Goal: Communication & Community: Answer question/provide support

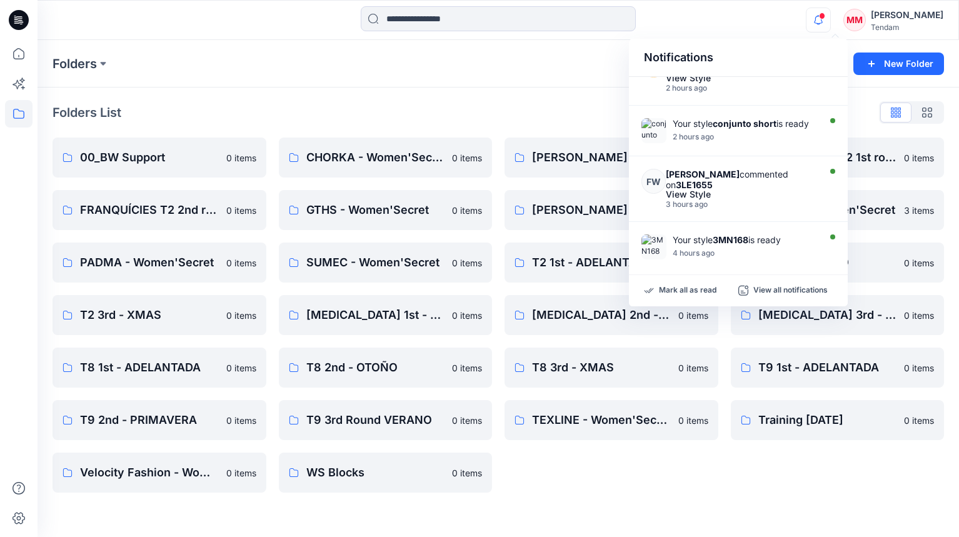
scroll to position [293, 0]
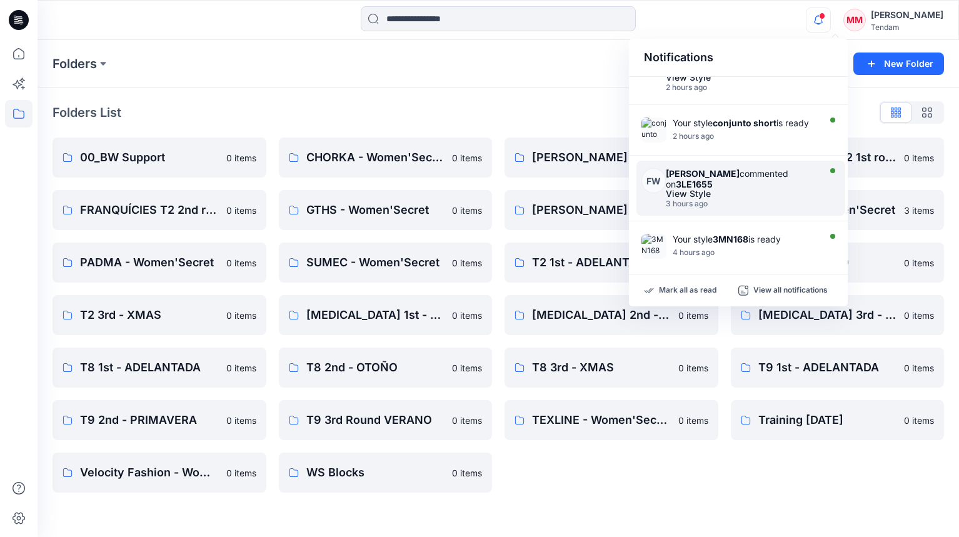
click at [711, 168] on div "[PERSON_NAME] commented on 3LE1655" at bounding box center [741, 178] width 150 height 21
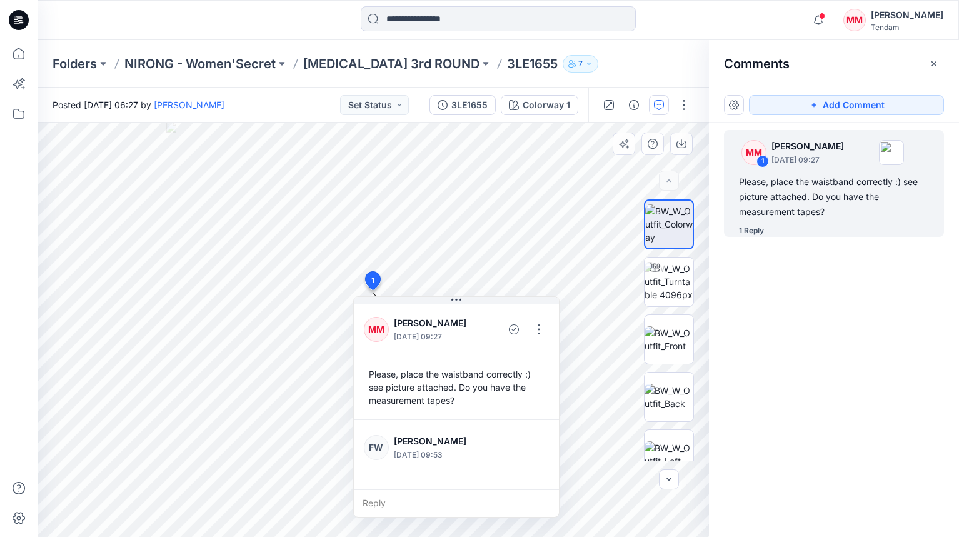
scroll to position [61, 0]
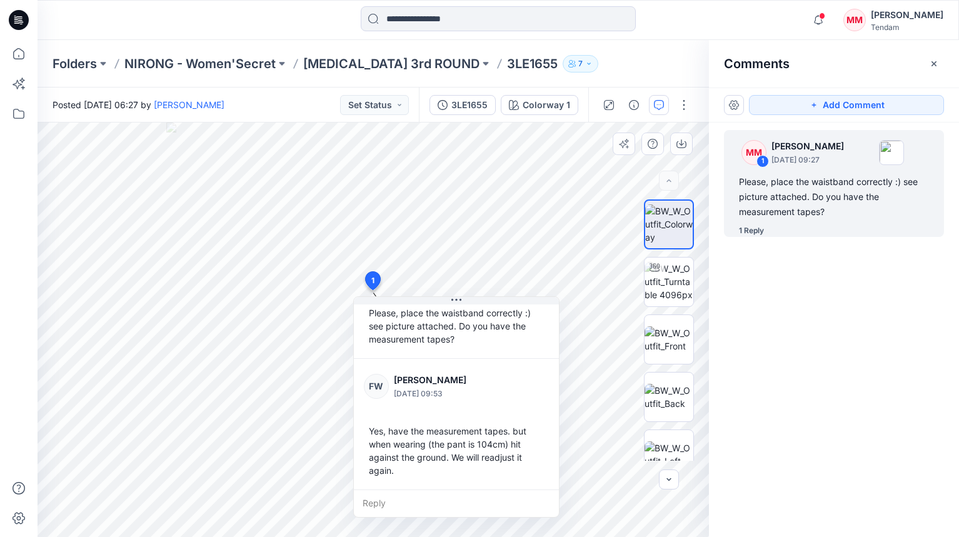
click at [375, 499] on div "Reply" at bounding box center [456, 503] width 205 height 28
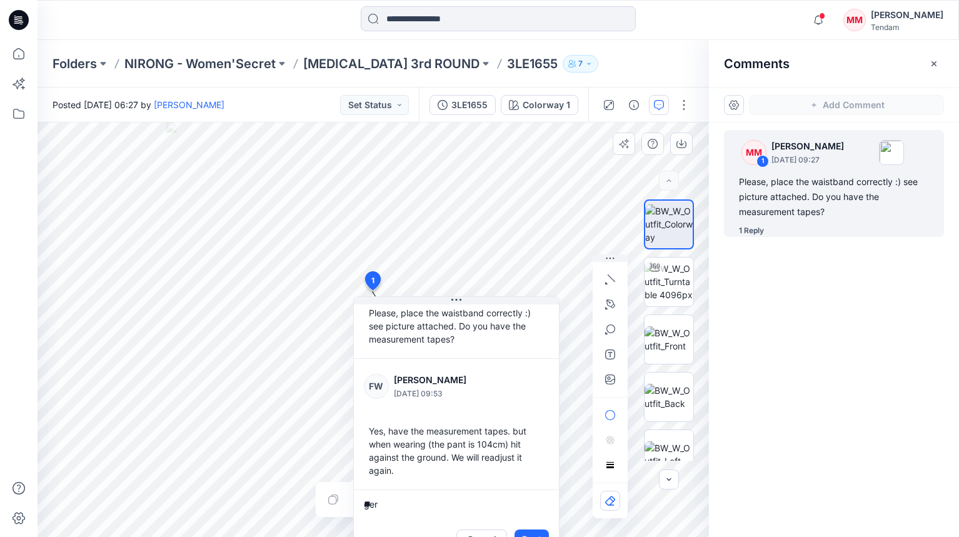
type textarea "*"
type textarea "**********"
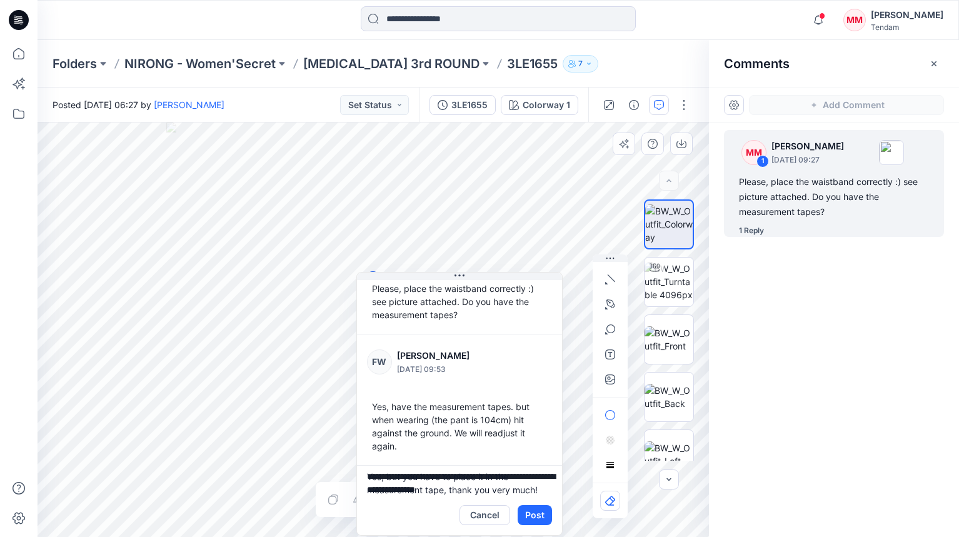
click at [468, 266] on div "**********" at bounding box center [373, 330] width 671 height 414
click at [533, 516] on button "Post" at bounding box center [535, 515] width 34 height 20
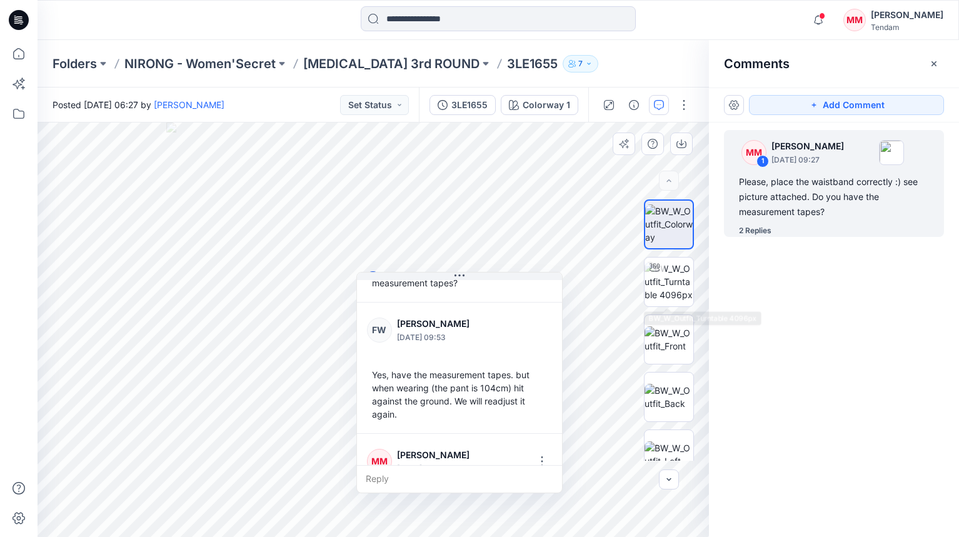
scroll to position [166, 0]
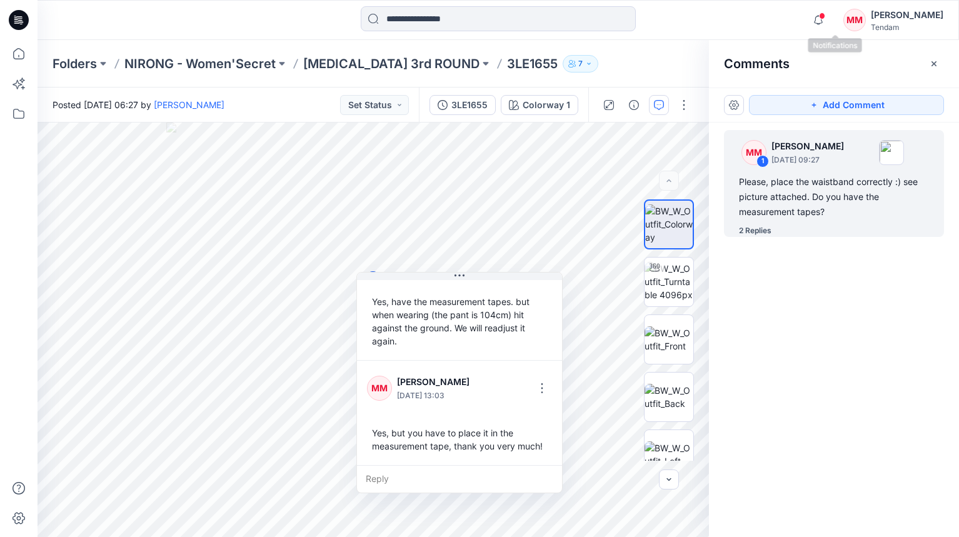
click at [825, 18] on span at bounding box center [822, 16] width 6 height 7
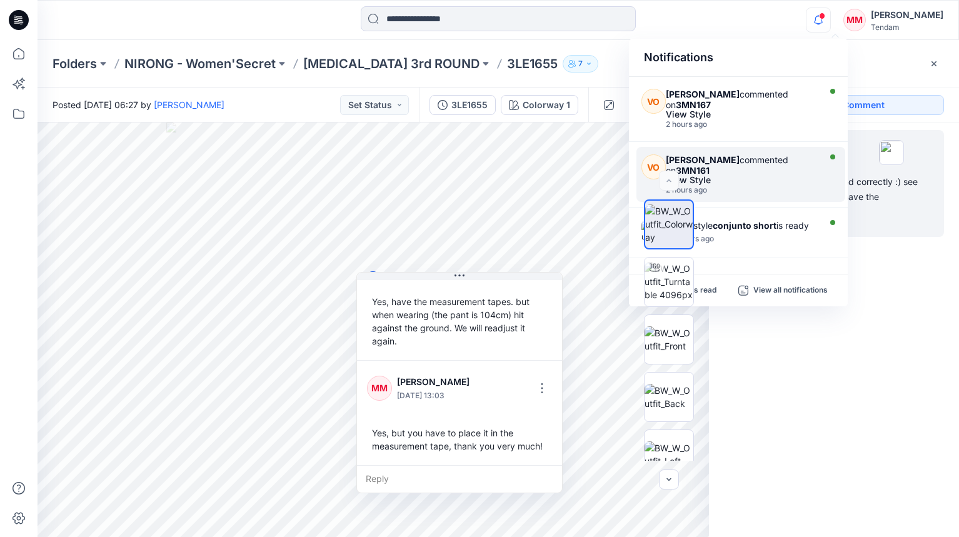
scroll to position [161, 0]
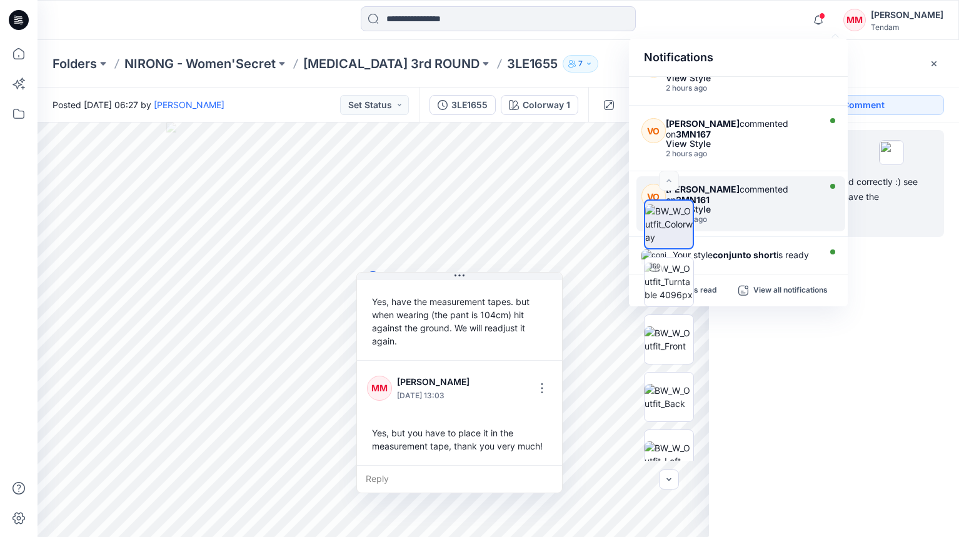
click at [752, 205] on div "View Style" at bounding box center [741, 209] width 150 height 9
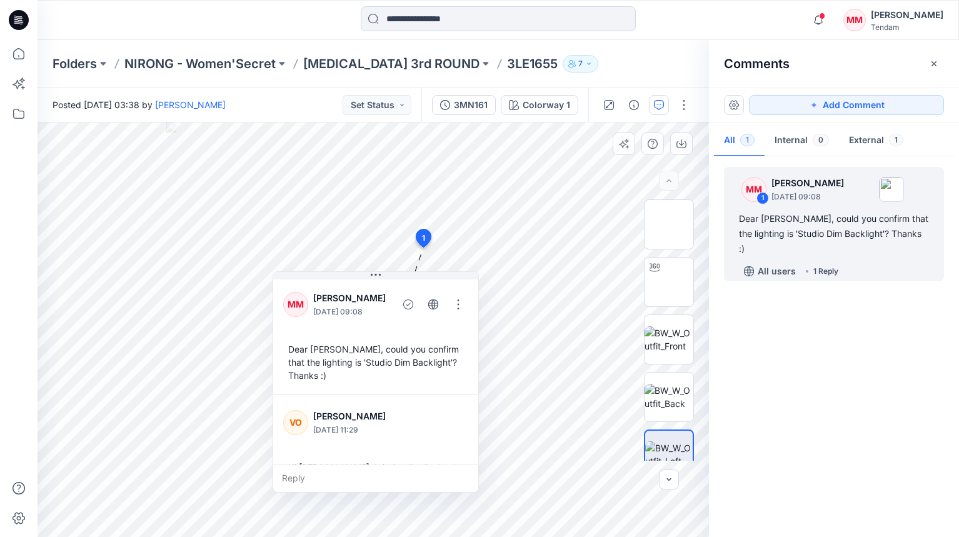
scroll to position [35, 0]
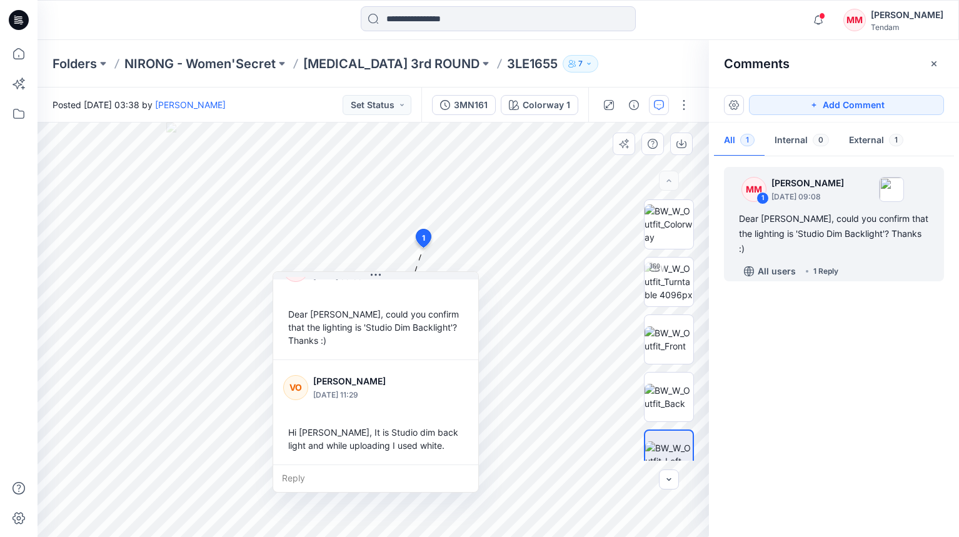
click at [292, 478] on div "Reply" at bounding box center [375, 478] width 205 height 28
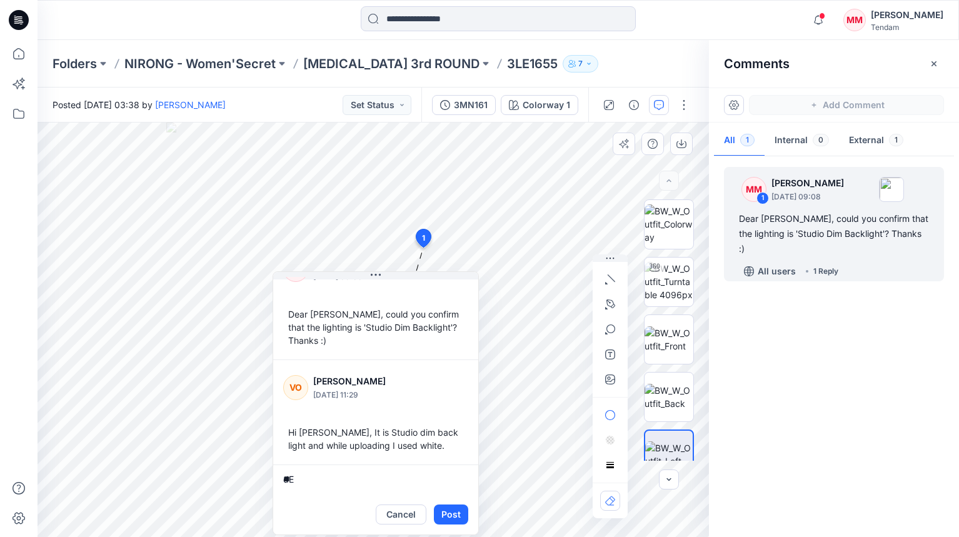
type textarea "*"
type textarea "**********"
click at [449, 513] on button "Post" at bounding box center [451, 514] width 34 height 20
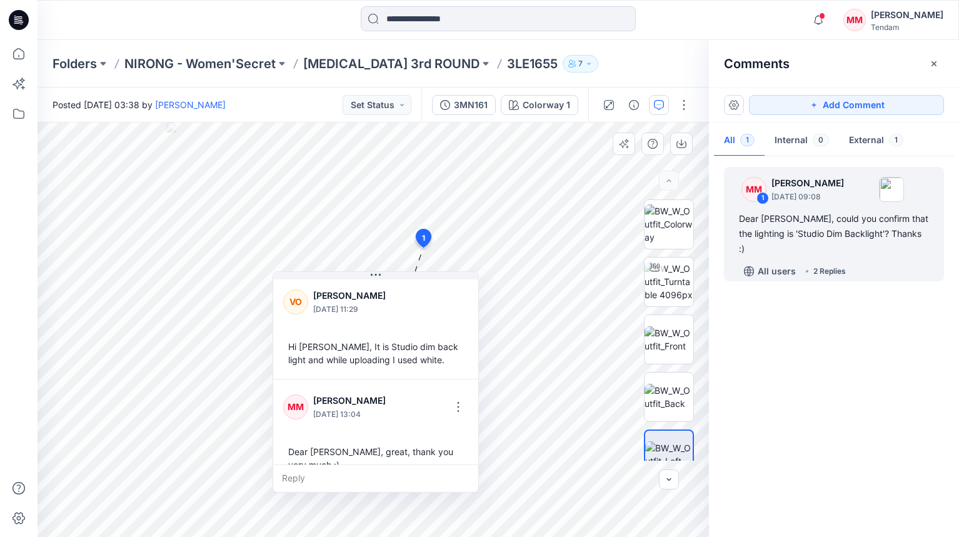
scroll to position [127, 0]
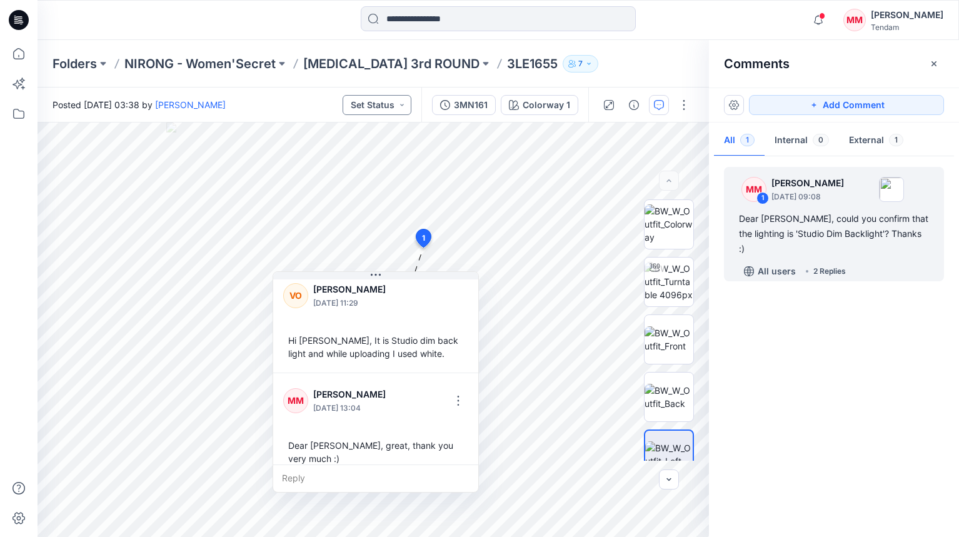
click at [386, 109] on button "Set Status" at bounding box center [377, 105] width 69 height 20
click at [361, 168] on p "3D checked" at bounding box center [351, 163] width 50 height 16
click at [674, 106] on button "button" at bounding box center [684, 105] width 20 height 20
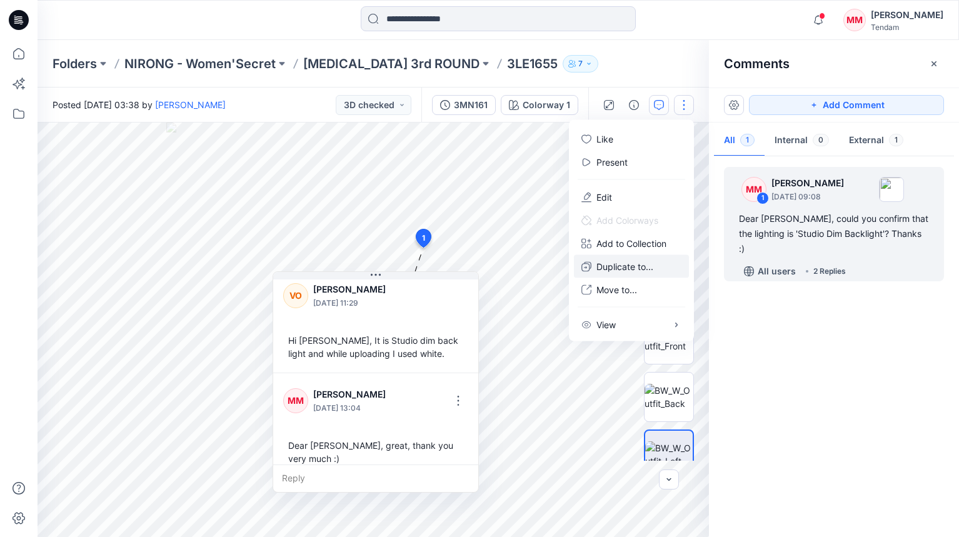
click at [649, 266] on p "Duplicate to..." at bounding box center [624, 266] width 57 height 13
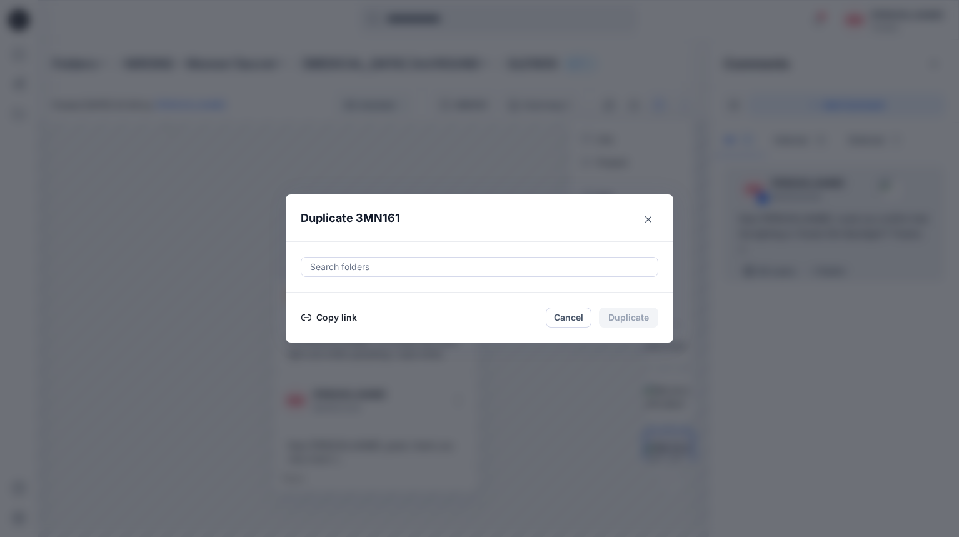
click at [436, 264] on div at bounding box center [479, 266] width 341 height 15
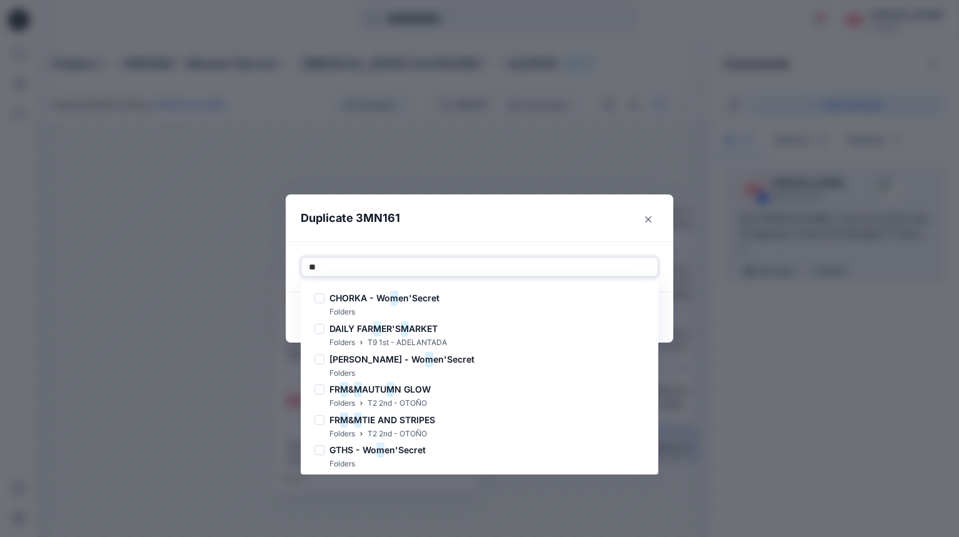
type input "***"
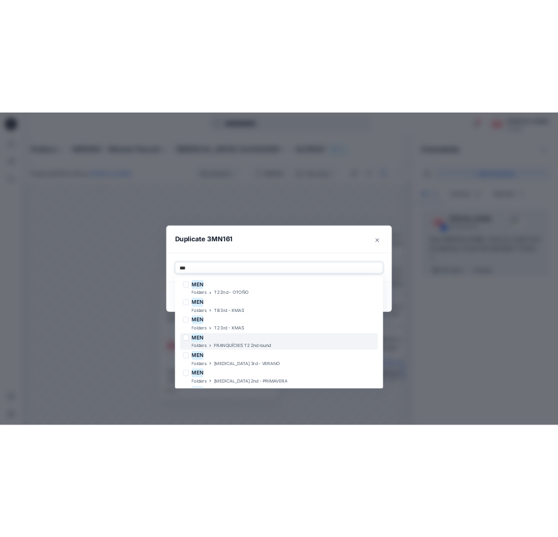
scroll to position [158, 0]
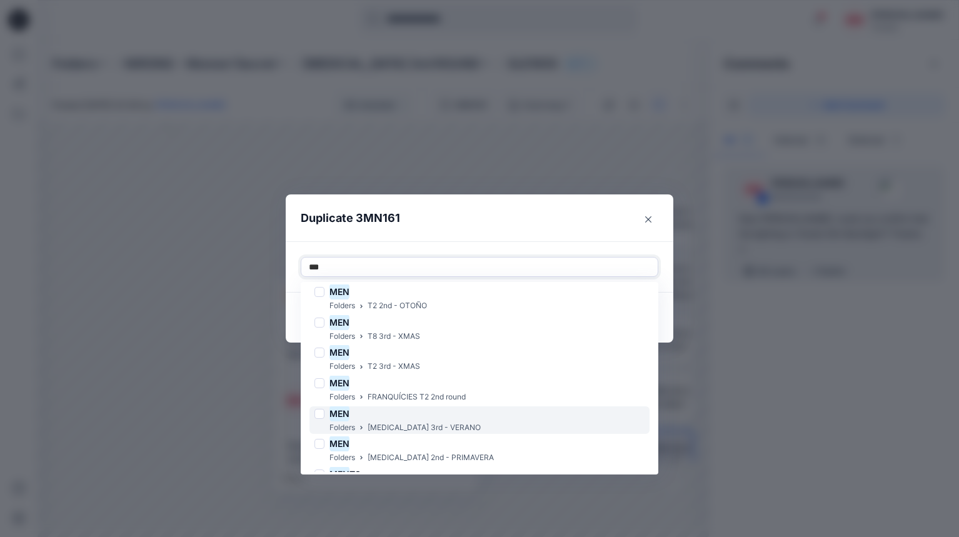
click at [424, 414] on div "MEN" at bounding box center [397, 413] width 166 height 15
click at [444, 261] on div at bounding box center [502, 266] width 295 height 15
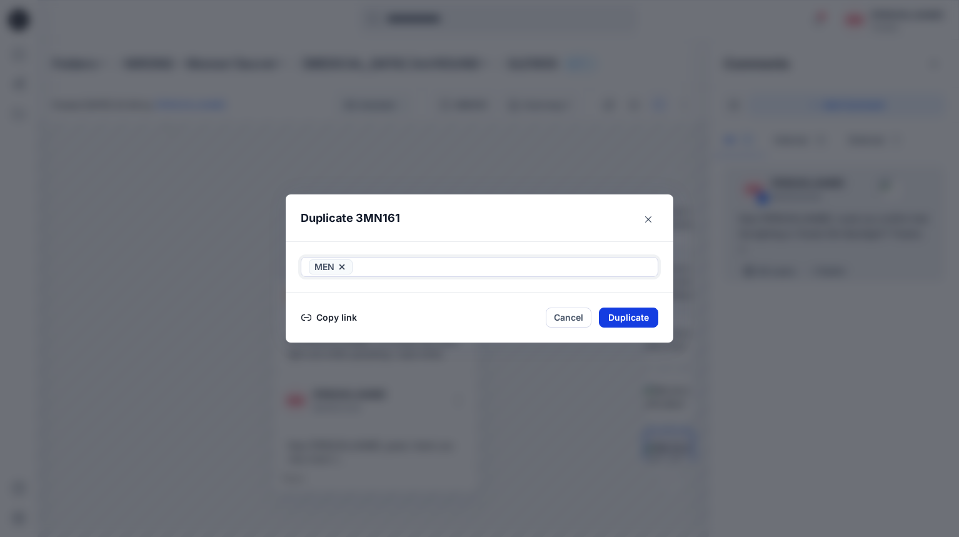
click at [635, 321] on button "Duplicate" at bounding box center [628, 318] width 59 height 20
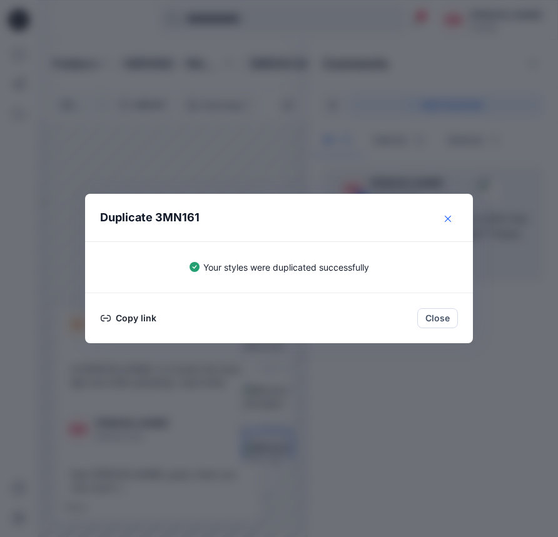
click at [449, 216] on icon "Close" at bounding box center [447, 219] width 6 height 6
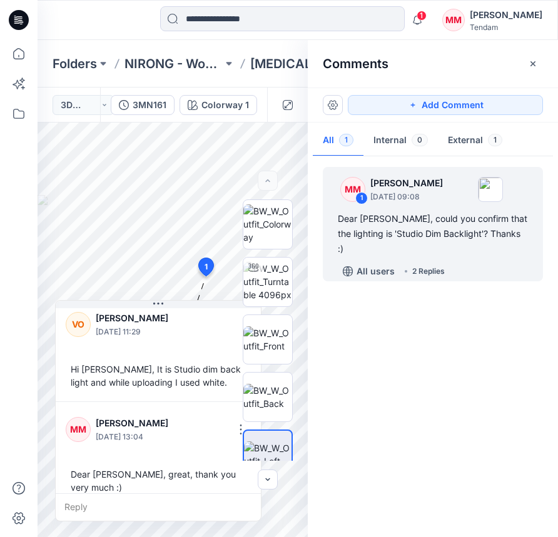
click at [540, 67] on button "button" at bounding box center [533, 64] width 20 height 20
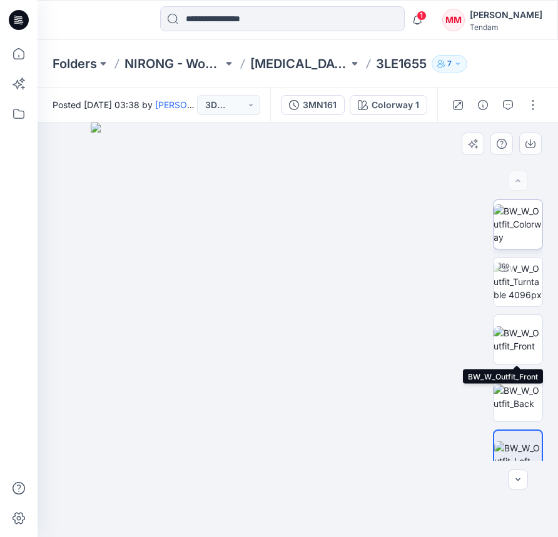
drag, startPoint x: 512, startPoint y: 329, endPoint x: 512, endPoint y: 224, distance: 104.4
click at [512, 329] on img at bounding box center [517, 339] width 49 height 26
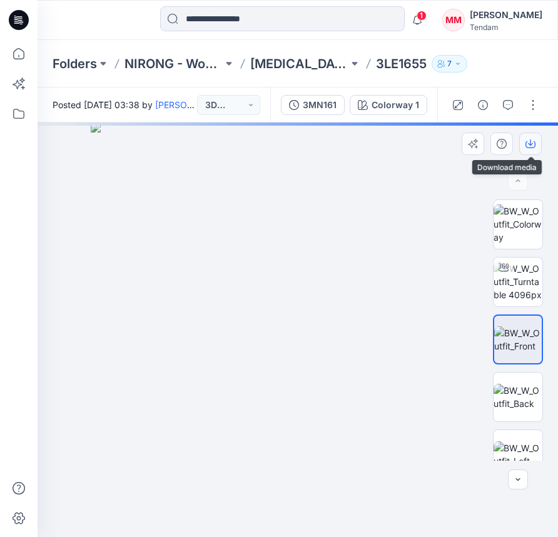
click at [530, 139] on icon "button" at bounding box center [530, 144] width 10 height 10
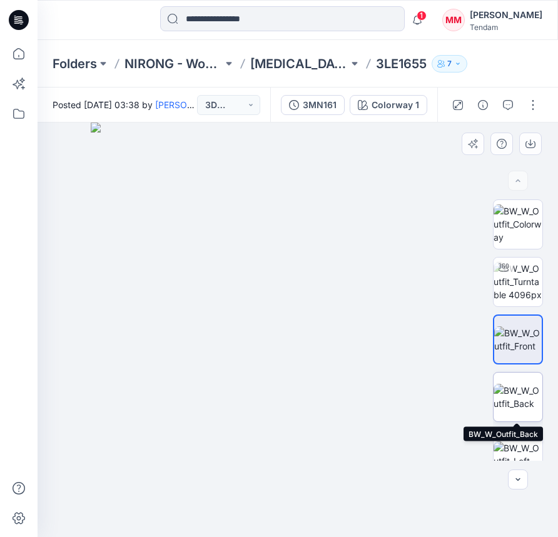
click at [504, 401] on img at bounding box center [517, 397] width 49 height 26
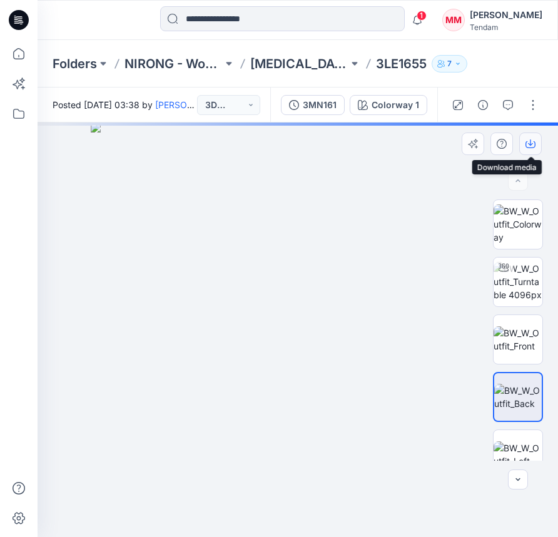
click at [529, 148] on icon "button" at bounding box center [530, 144] width 10 height 10
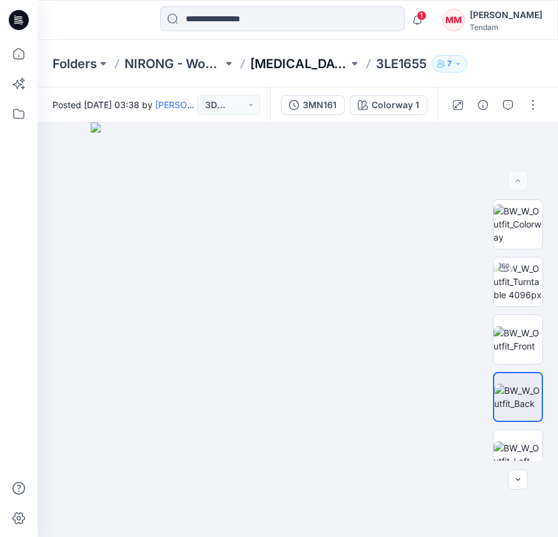
click at [308, 61] on p "[MEDICAL_DATA] 3rd ROUND" at bounding box center [299, 64] width 98 height 18
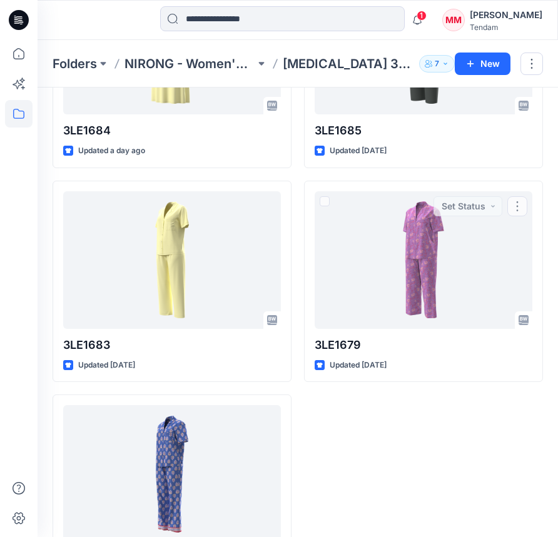
scroll to position [676, 0]
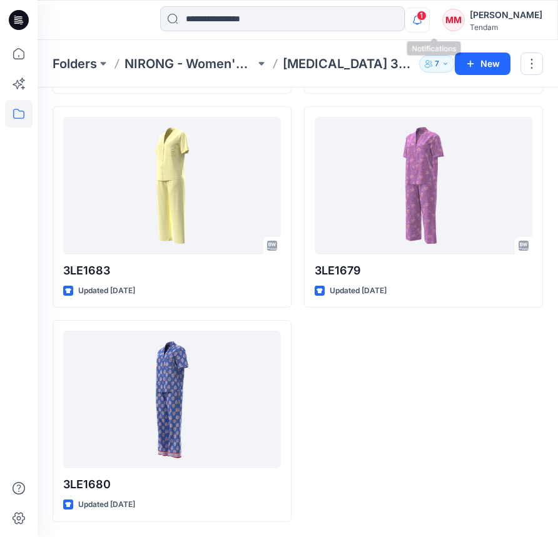
click at [421, 23] on icon "button" at bounding box center [417, 20] width 9 height 8
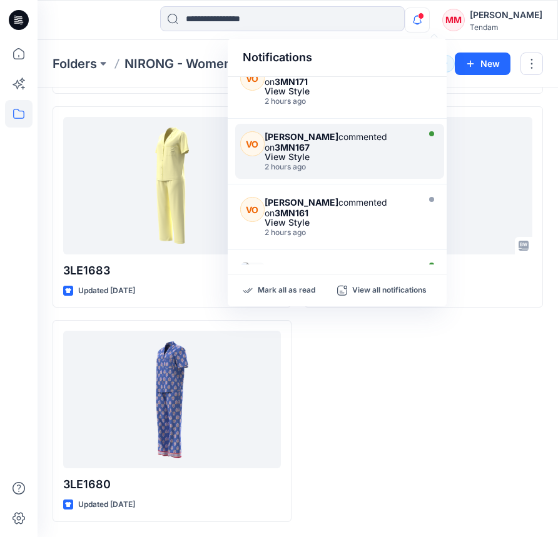
scroll to position [199, 0]
click at [310, 152] on div "View Style" at bounding box center [339, 156] width 150 height 9
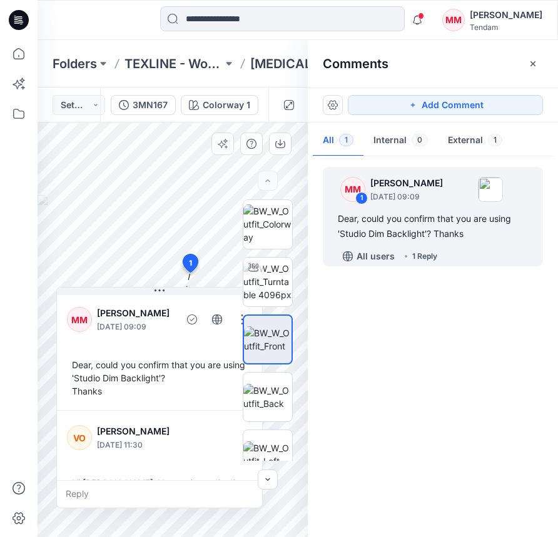
scroll to position [35, 0]
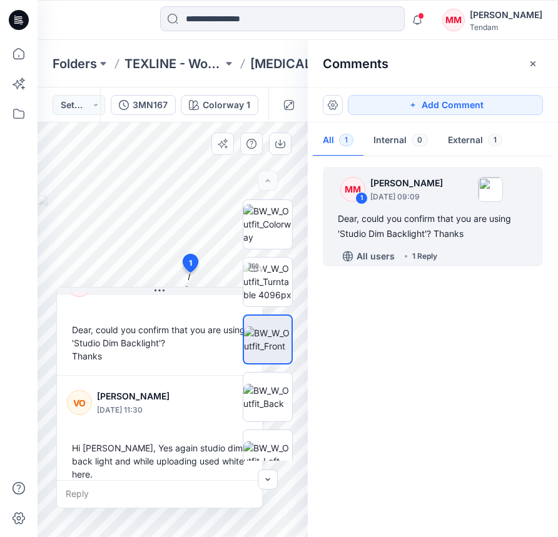
click at [84, 489] on div "Reply" at bounding box center [159, 494] width 205 height 28
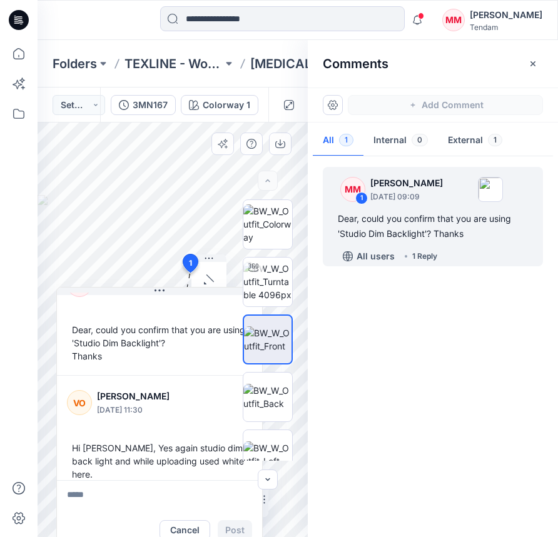
click at [103, 492] on textarea at bounding box center [159, 495] width 205 height 30
type textarea "*"
click at [70, 501] on textarea "**********" at bounding box center [159, 495] width 205 height 30
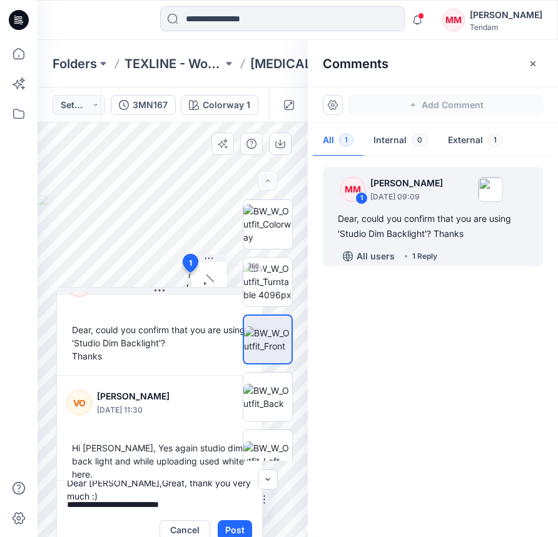
type textarea "**********"
click at [240, 524] on button "Post" at bounding box center [235, 530] width 34 height 20
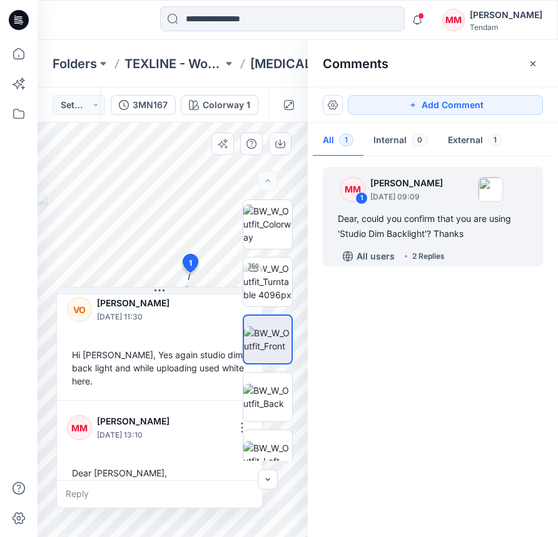
scroll to position [140, 0]
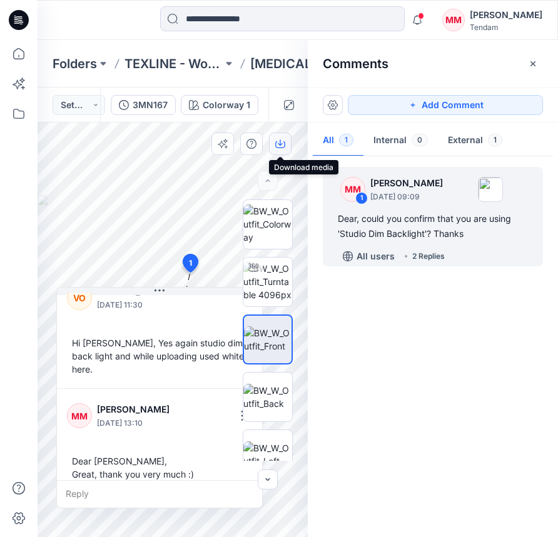
click at [278, 144] on icon "button" at bounding box center [280, 144] width 10 height 10
click at [528, 61] on icon "button" at bounding box center [533, 64] width 10 height 10
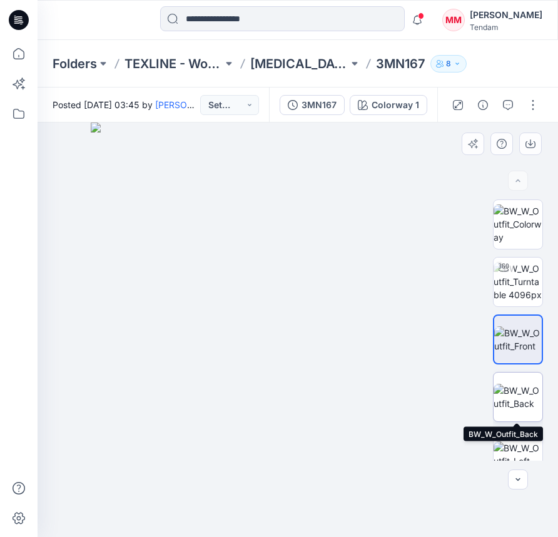
drag, startPoint x: 514, startPoint y: 394, endPoint x: 510, endPoint y: 379, distance: 15.5
click at [514, 394] on img at bounding box center [517, 397] width 49 height 26
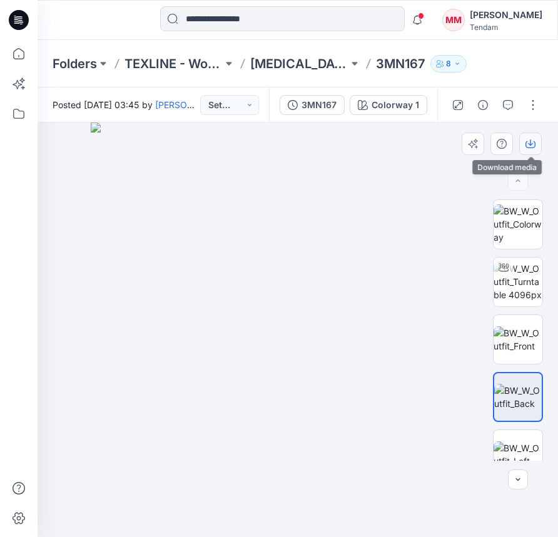
click at [534, 139] on icon "button" at bounding box center [530, 144] width 10 height 10
click at [244, 106] on button "Set Status" at bounding box center [229, 105] width 59 height 20
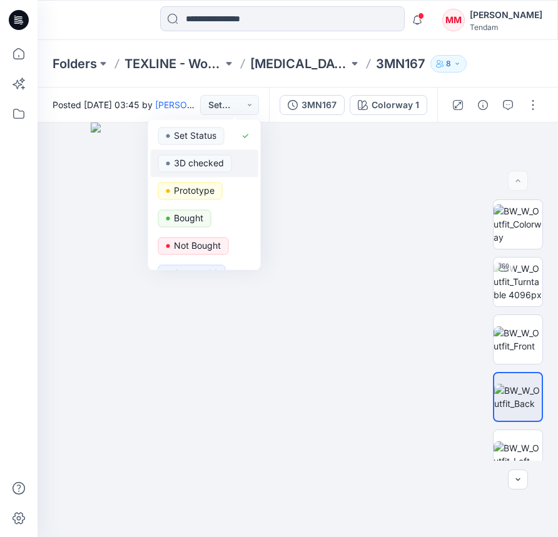
click at [205, 162] on p "3D checked" at bounding box center [199, 163] width 50 height 16
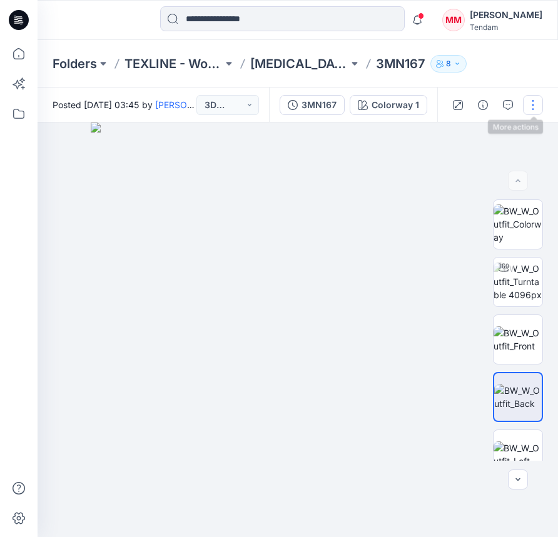
click at [538, 102] on button "button" at bounding box center [533, 105] width 20 height 20
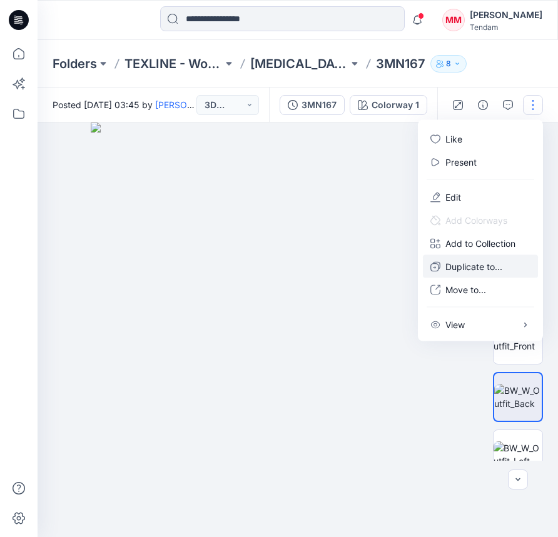
click at [498, 256] on button "Duplicate to..." at bounding box center [480, 266] width 115 height 23
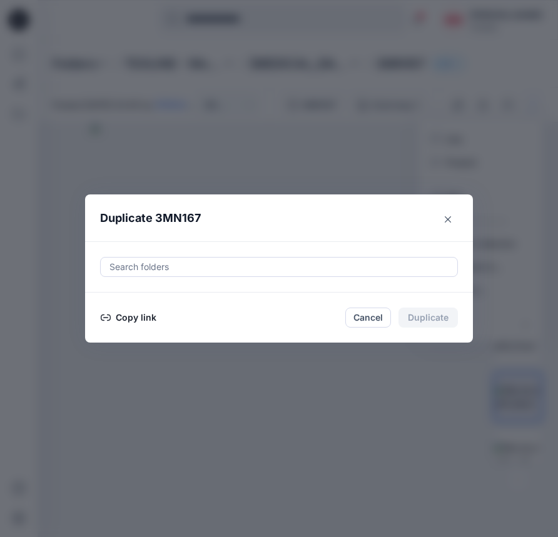
click at [331, 262] on div at bounding box center [278, 266] width 341 height 15
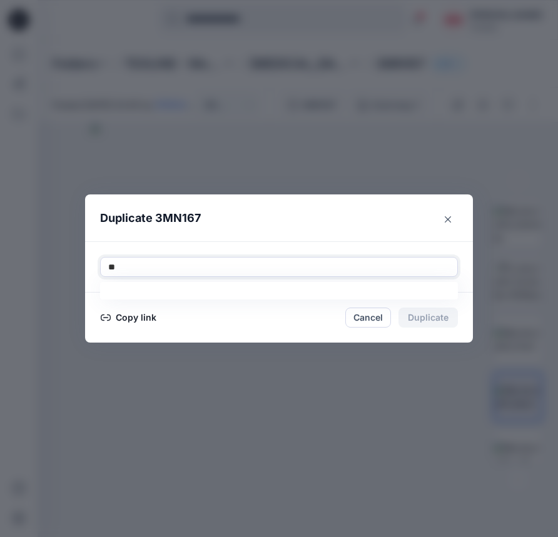
type input "***"
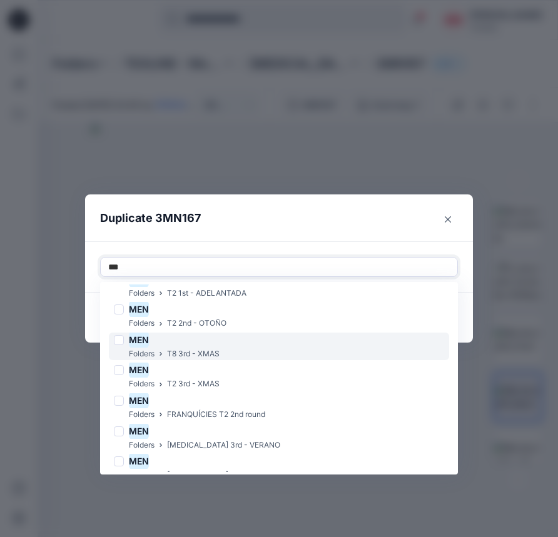
scroll to position [151, 0]
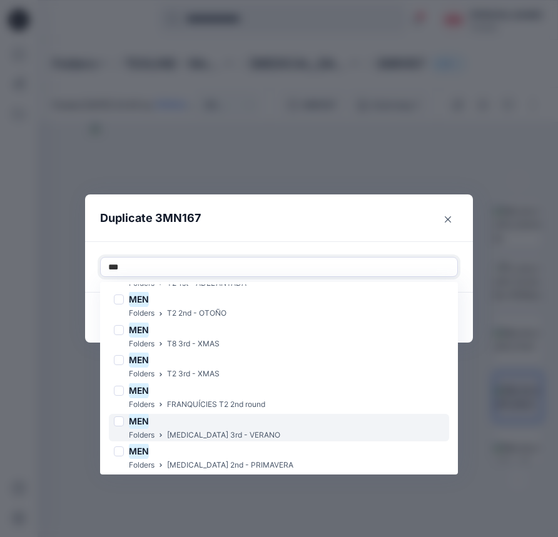
click at [194, 427] on div "MEN" at bounding box center [197, 421] width 166 height 15
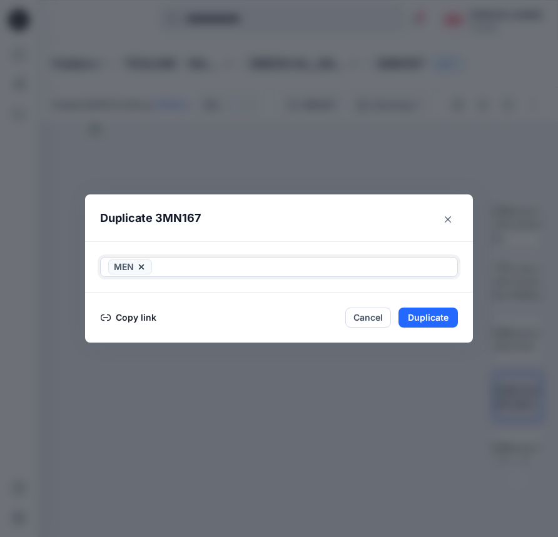
click at [194, 268] on div at bounding box center [301, 266] width 295 height 15
click at [424, 319] on button "Duplicate" at bounding box center [427, 318] width 59 height 20
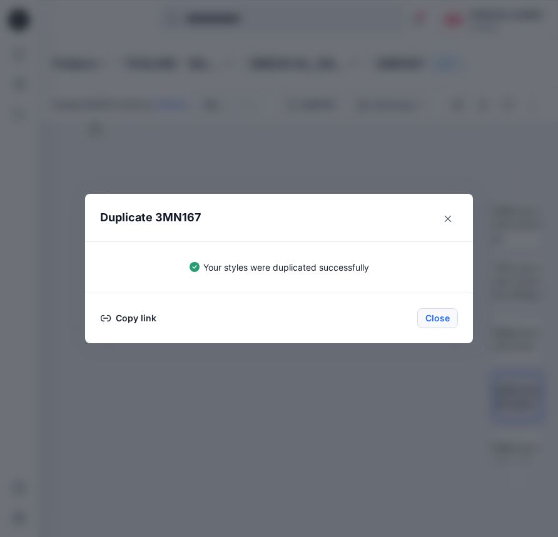
click at [424, 320] on button "Close" at bounding box center [437, 318] width 41 height 20
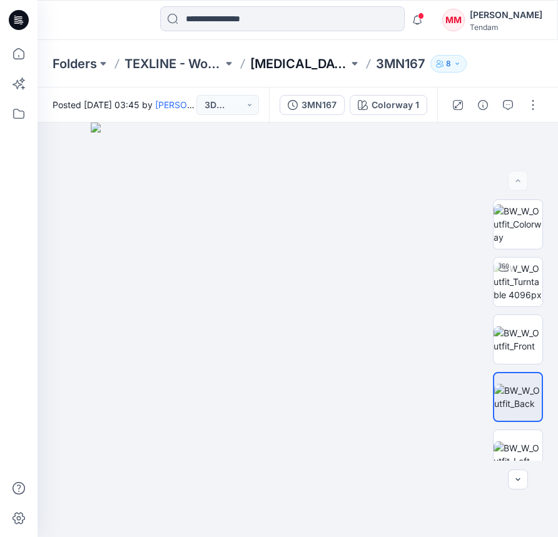
click at [299, 59] on p "[MEDICAL_DATA] 3rd ROUND" at bounding box center [299, 64] width 98 height 18
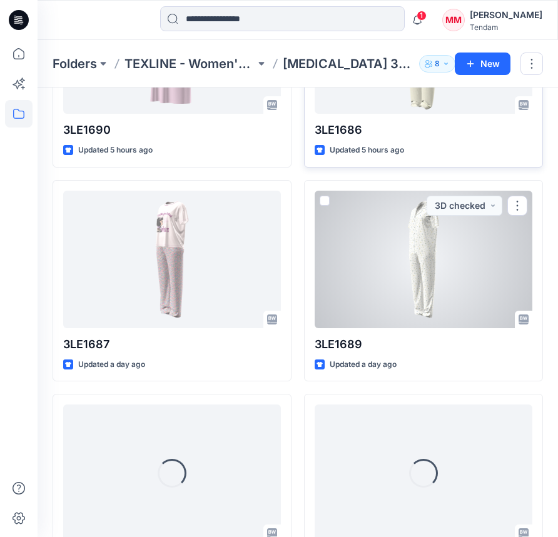
scroll to position [1104, 0]
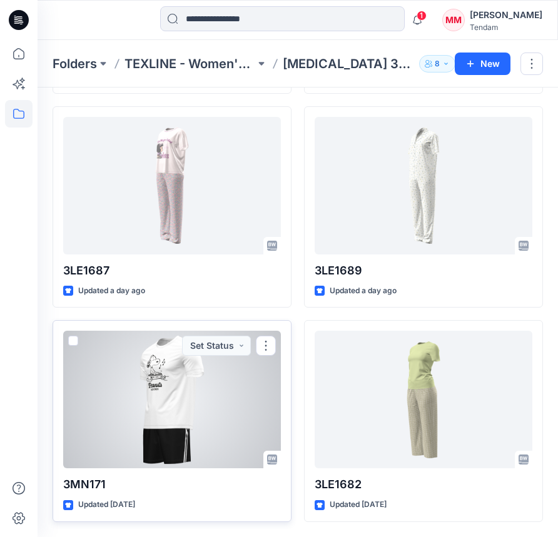
click at [182, 389] on div at bounding box center [172, 400] width 218 height 138
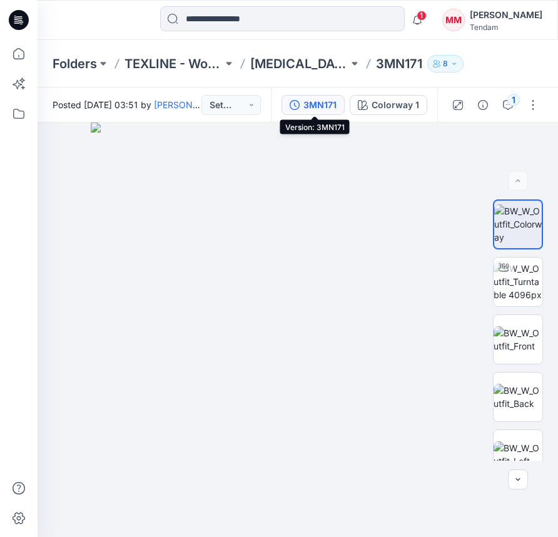
click at [322, 109] on div "3MN171" at bounding box center [319, 105] width 33 height 14
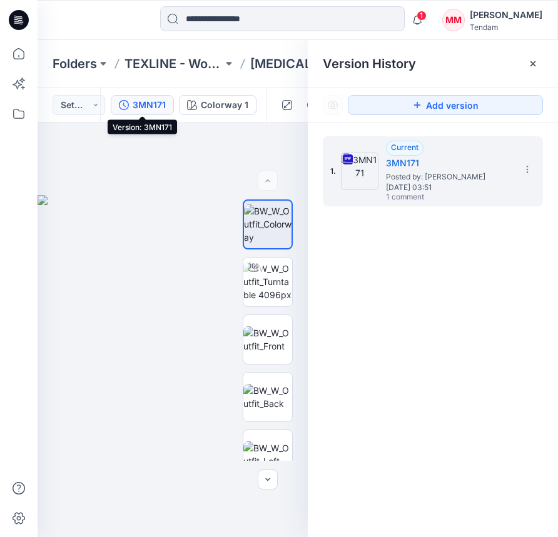
click at [153, 105] on div "3MN171" at bounding box center [149, 105] width 33 height 14
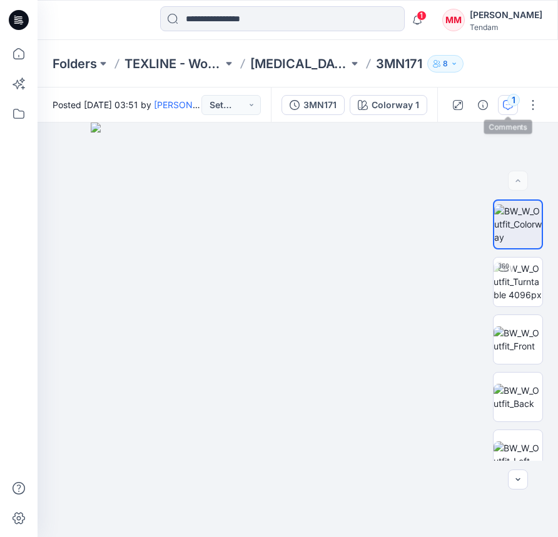
click at [498, 99] on button "1" at bounding box center [508, 105] width 20 height 20
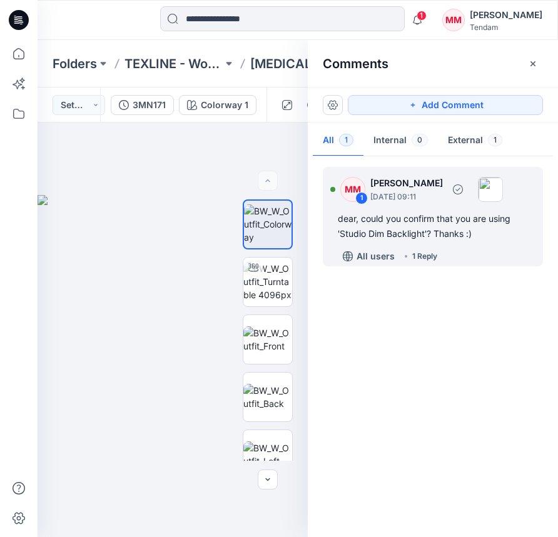
click at [431, 254] on div "1 Reply" at bounding box center [424, 256] width 25 height 13
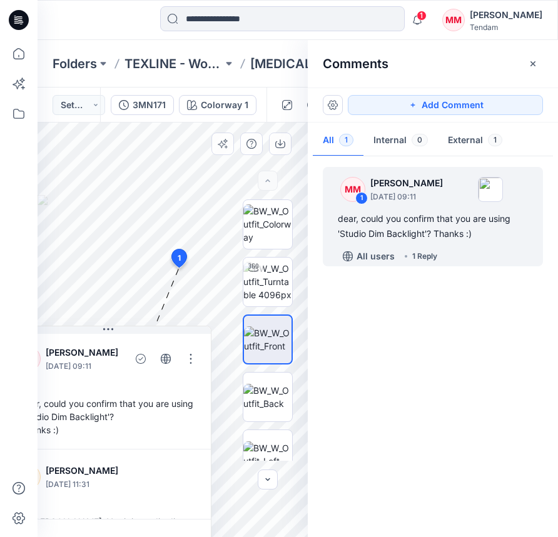
scroll to position [22, 0]
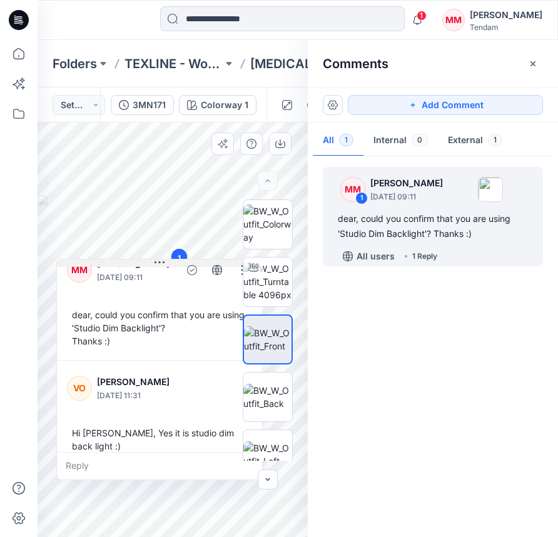
drag, startPoint x: 114, startPoint y: 331, endPoint x: 178, endPoint y: 245, distance: 106.8
click at [164, 258] on icon at bounding box center [159, 263] width 10 height 10
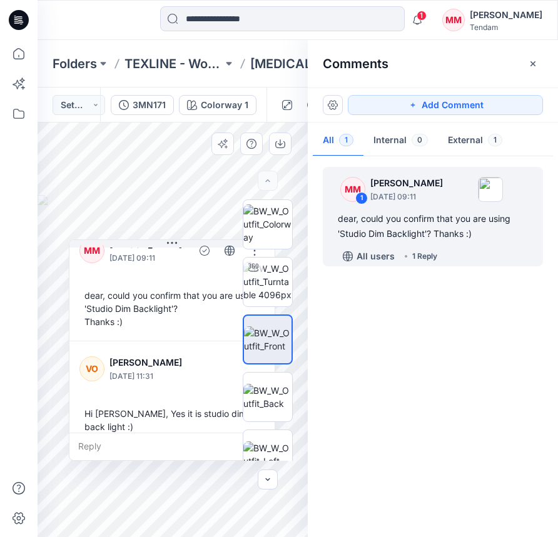
click at [93, 446] on div "Reply" at bounding box center [171, 447] width 205 height 28
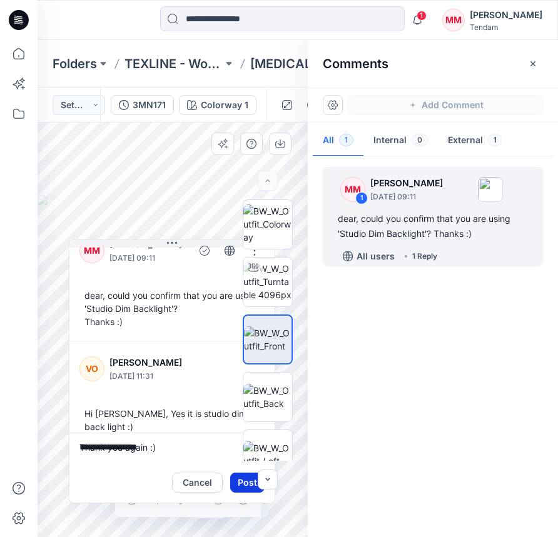
type textarea "**********"
click at [244, 475] on button "Post" at bounding box center [247, 483] width 34 height 20
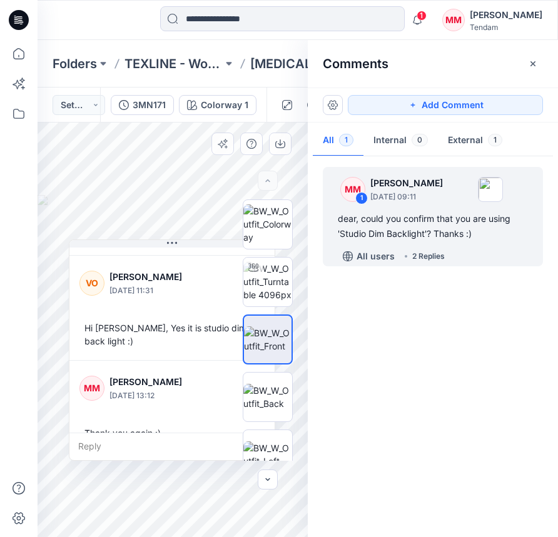
scroll to position [114, 0]
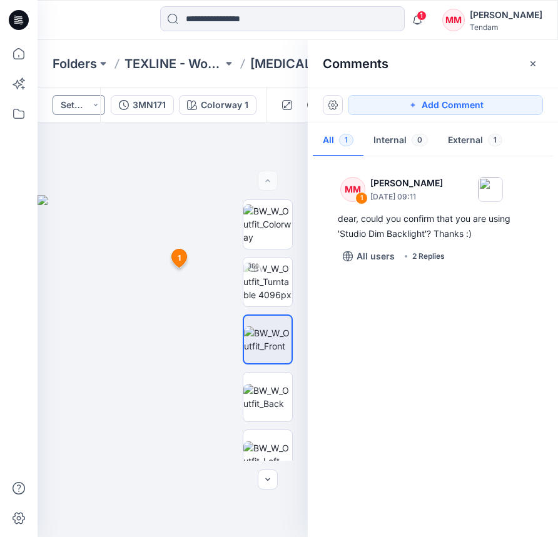
click at [69, 108] on button "Set Status" at bounding box center [79, 105] width 53 height 20
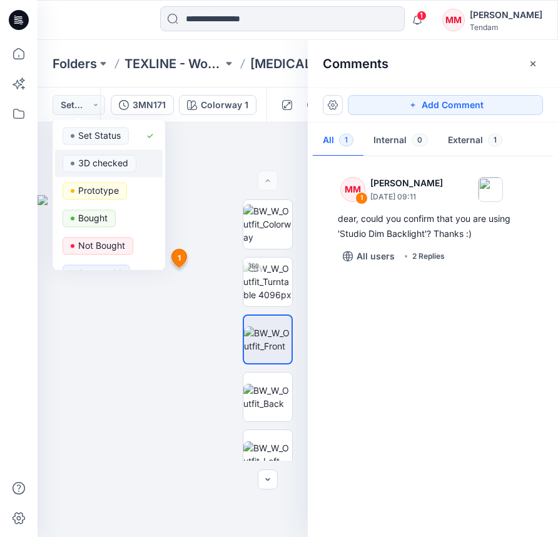
click at [94, 162] on p "3D checked" at bounding box center [103, 163] width 50 height 16
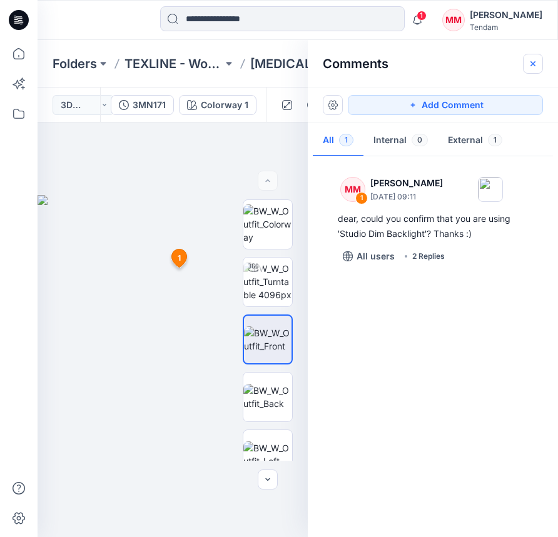
click at [528, 61] on icon "button" at bounding box center [533, 64] width 10 height 10
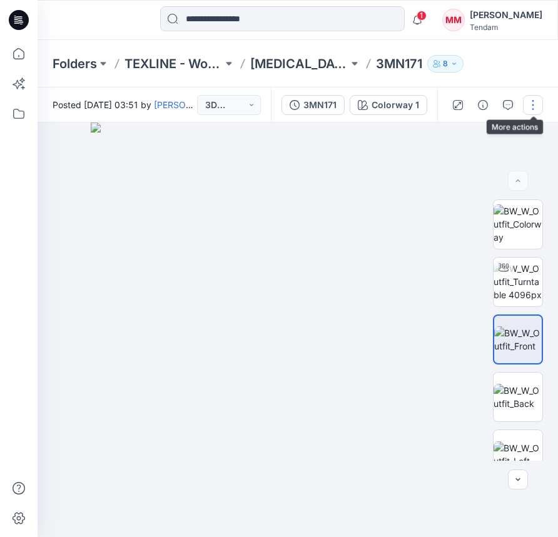
click at [524, 100] on button "button" at bounding box center [533, 105] width 20 height 20
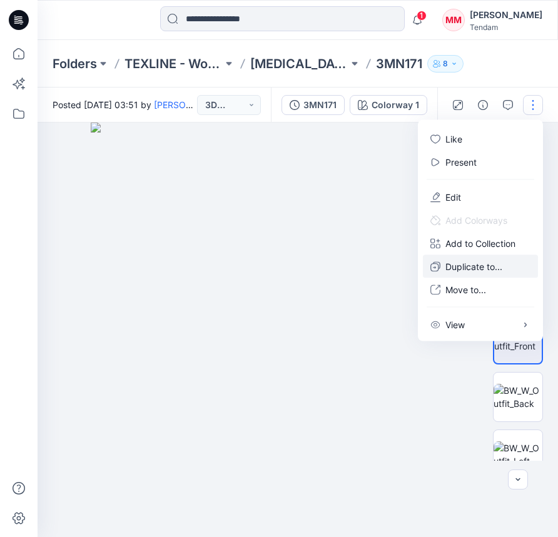
click at [471, 273] on button "Duplicate to..." at bounding box center [480, 266] width 115 height 23
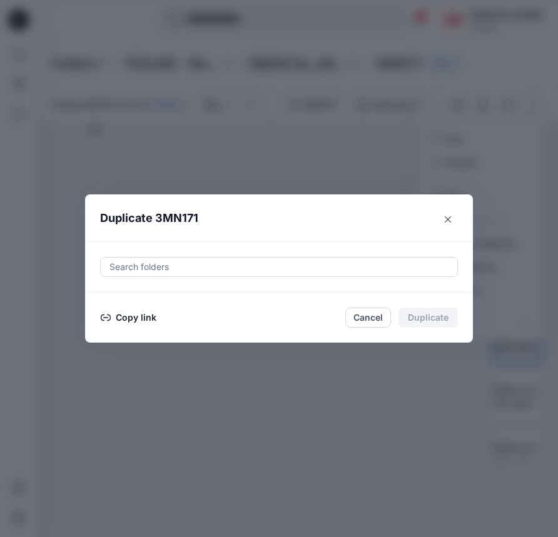
click at [290, 259] on div at bounding box center [278, 266] width 341 height 15
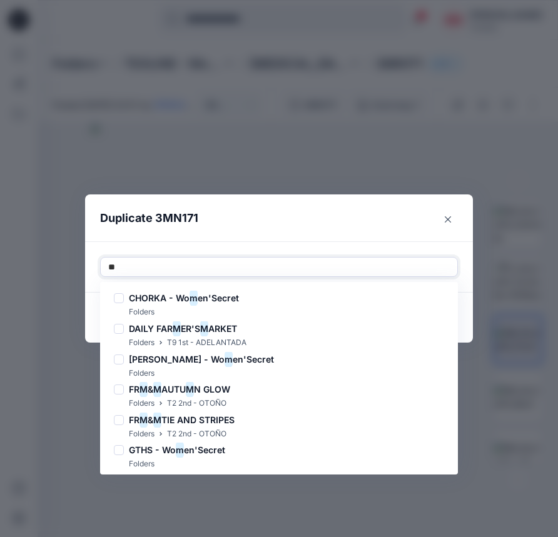
type input "***"
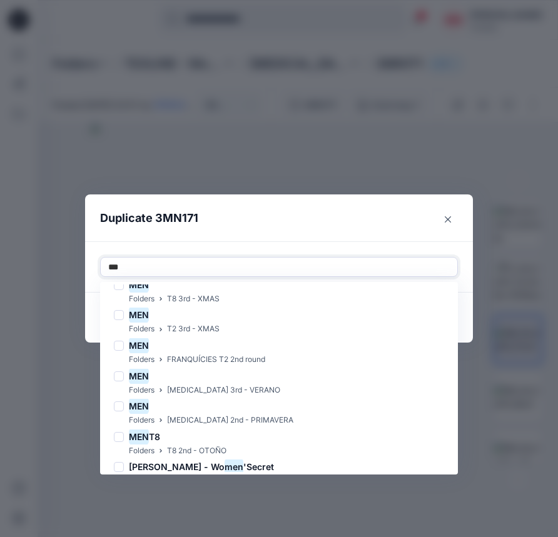
scroll to position [196, 0]
click at [276, 387] on div "MEN Folders [MEDICAL_DATA] 3rd - VERANO" at bounding box center [279, 382] width 340 height 28
click at [237, 265] on div at bounding box center [301, 266] width 295 height 15
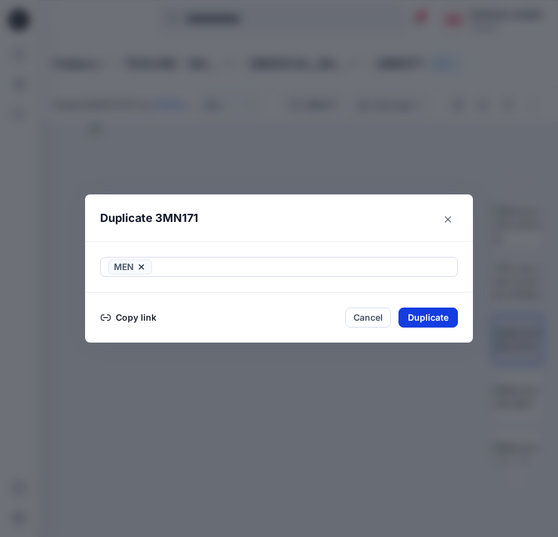
click at [451, 319] on button "Duplicate" at bounding box center [427, 318] width 59 height 20
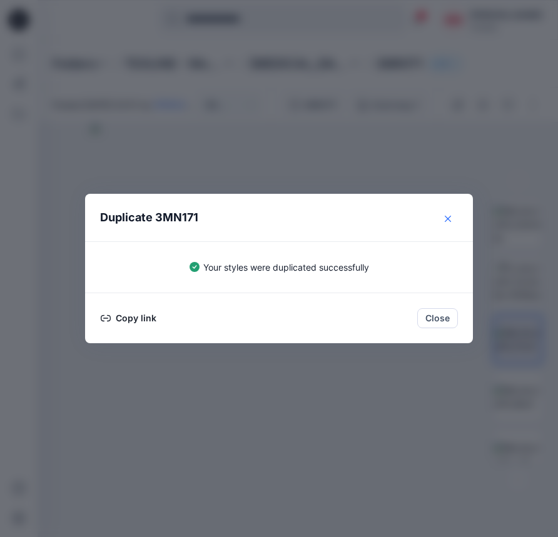
click at [446, 226] on button "Close" at bounding box center [448, 219] width 20 height 20
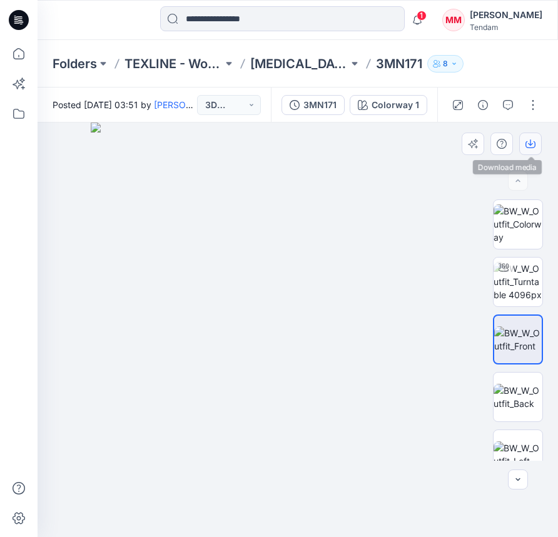
click at [539, 138] on button "button" at bounding box center [530, 144] width 23 height 23
click at [519, 391] on img at bounding box center [517, 397] width 49 height 26
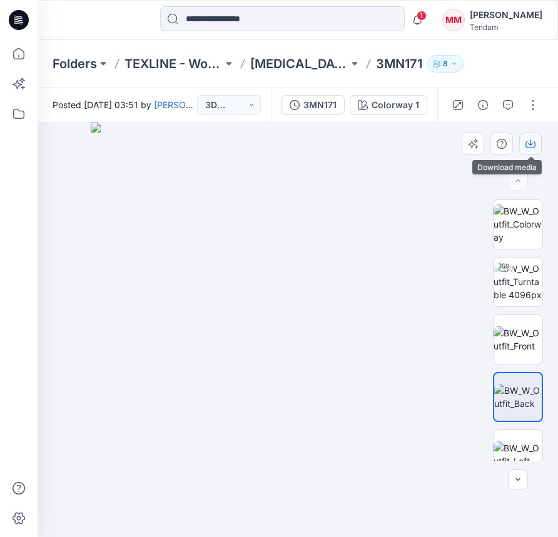
click at [528, 146] on icon "button" at bounding box center [530, 144] width 10 height 10
click at [268, 57] on p "[MEDICAL_DATA] 3rd ROUND" at bounding box center [299, 64] width 98 height 18
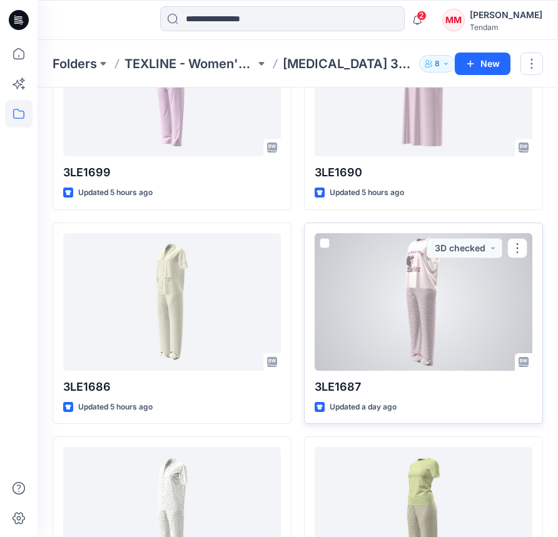
scroll to position [1104, 0]
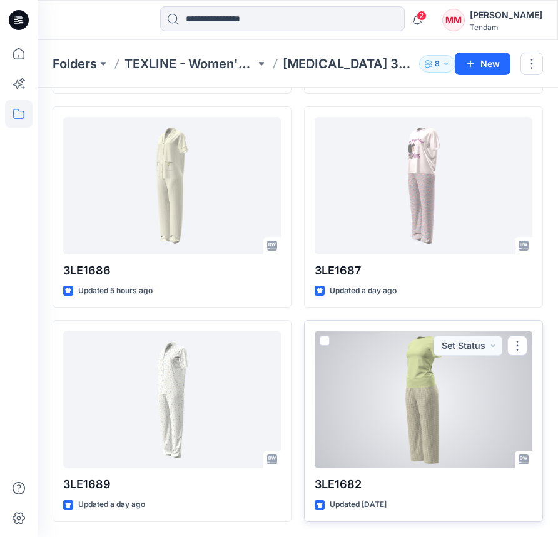
click at [414, 399] on div at bounding box center [423, 400] width 218 height 138
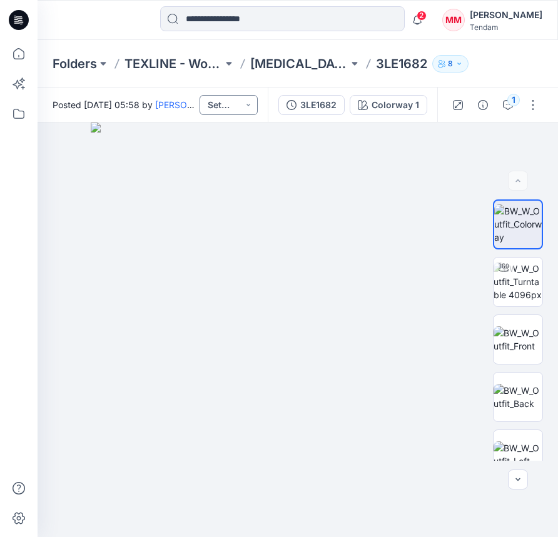
click at [223, 102] on button "Set Status" at bounding box center [228, 105] width 58 height 20
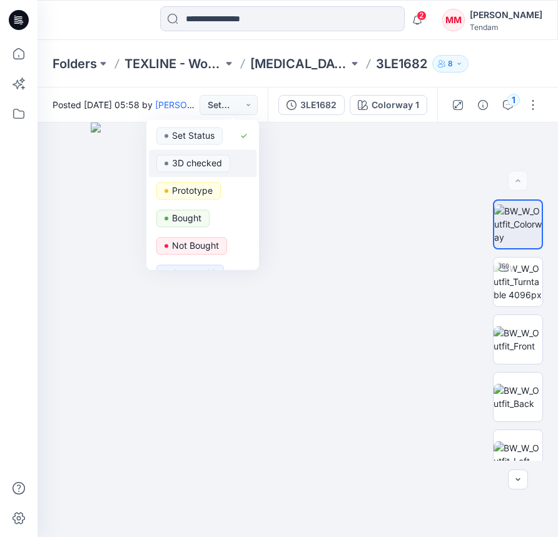
click at [205, 161] on p "3D checked" at bounding box center [197, 163] width 50 height 16
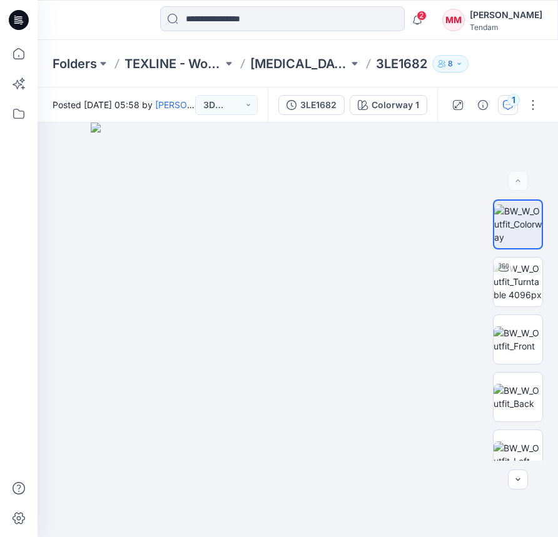
click at [509, 103] on div "1" at bounding box center [513, 100] width 13 height 13
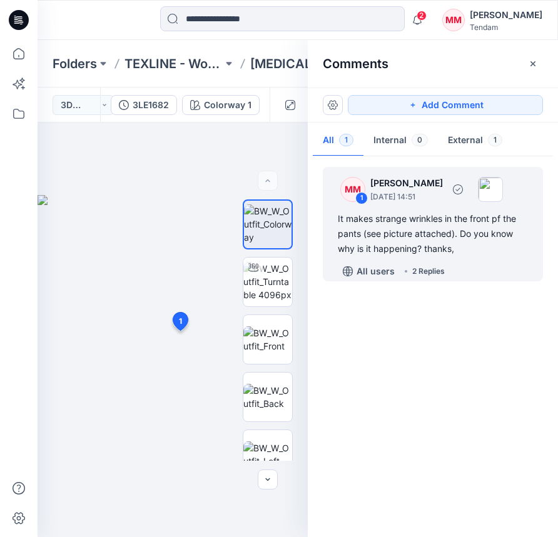
click at [439, 269] on div "2 Replies" at bounding box center [428, 271] width 33 height 13
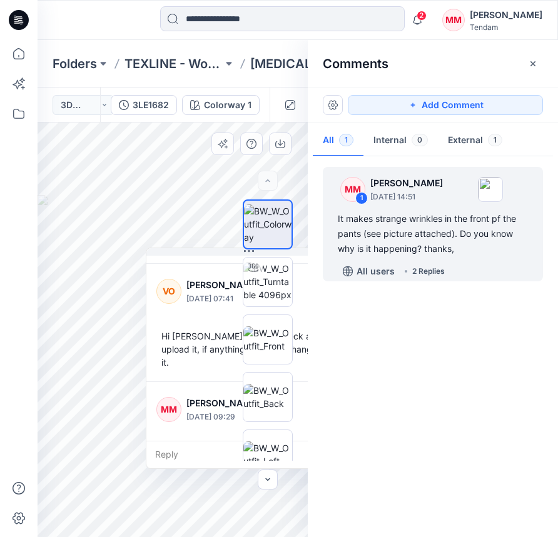
scroll to position [140, 0]
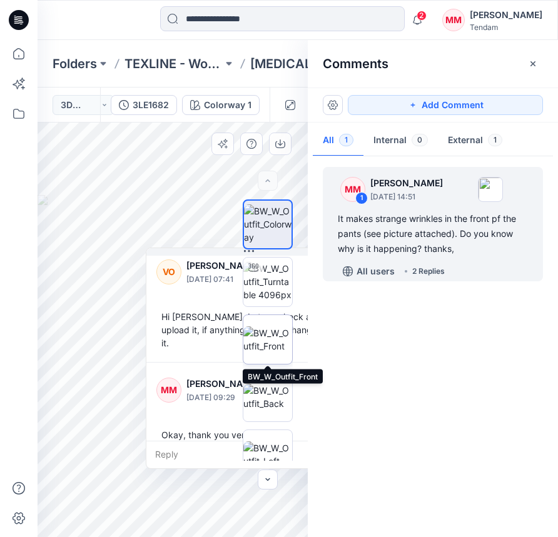
click at [272, 332] on img at bounding box center [267, 339] width 49 height 26
